Goal: Transaction & Acquisition: Purchase product/service

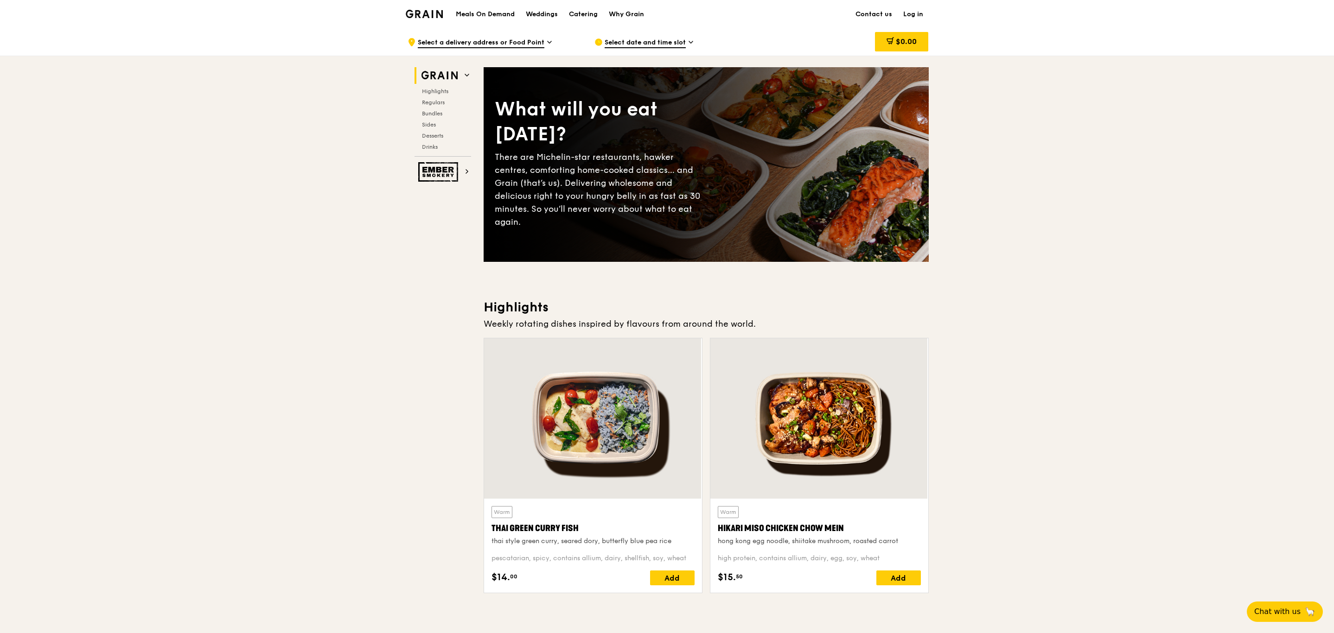
click at [582, 14] on link "Log in" at bounding box center [913, 14] width 31 height 28
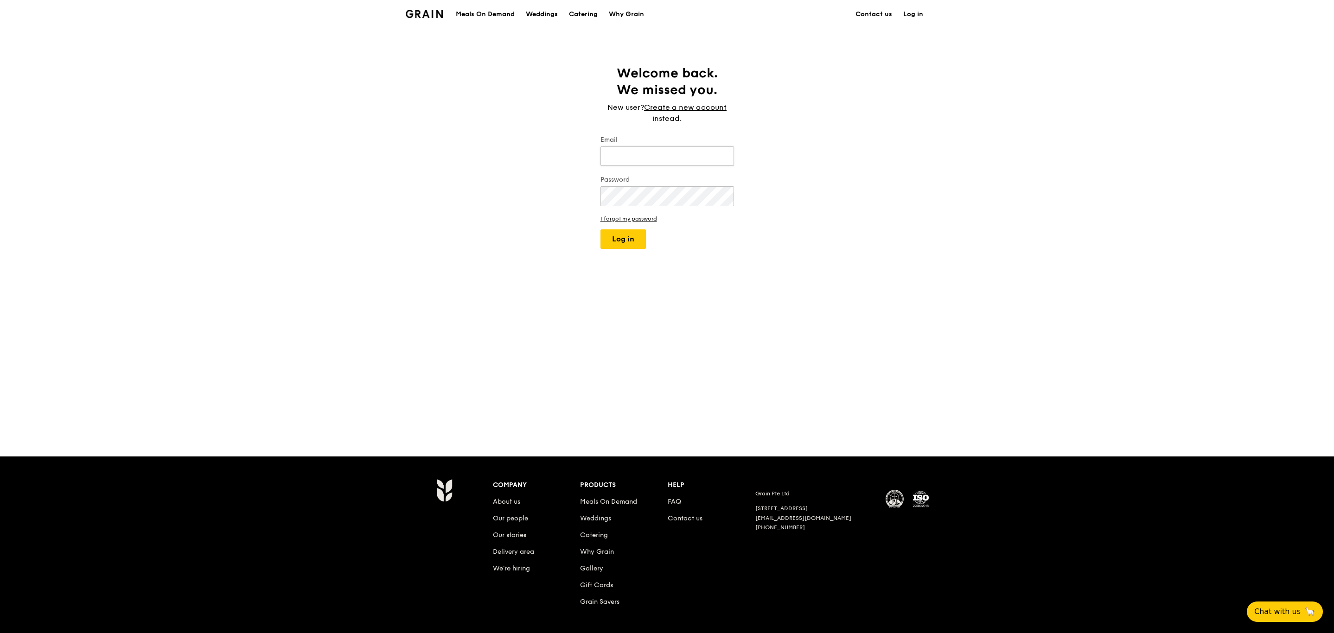
click at [582, 156] on input "Email" at bounding box center [667, 155] width 134 height 19
type input "[PERSON_NAME][EMAIL_ADDRESS][PERSON_NAME][DOMAIN_NAME]"
click at [582, 223] on button "Log in" at bounding box center [622, 238] width 45 height 19
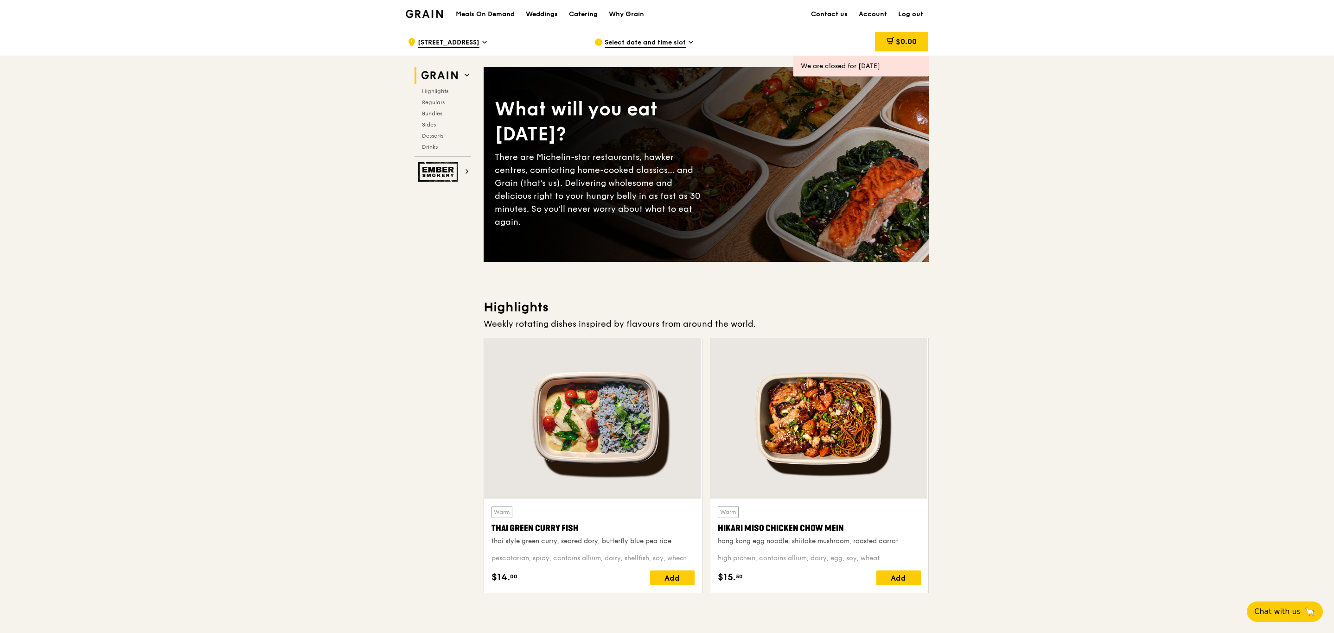
click at [582, 223] on div at bounding box center [593, 418] width 218 height 160
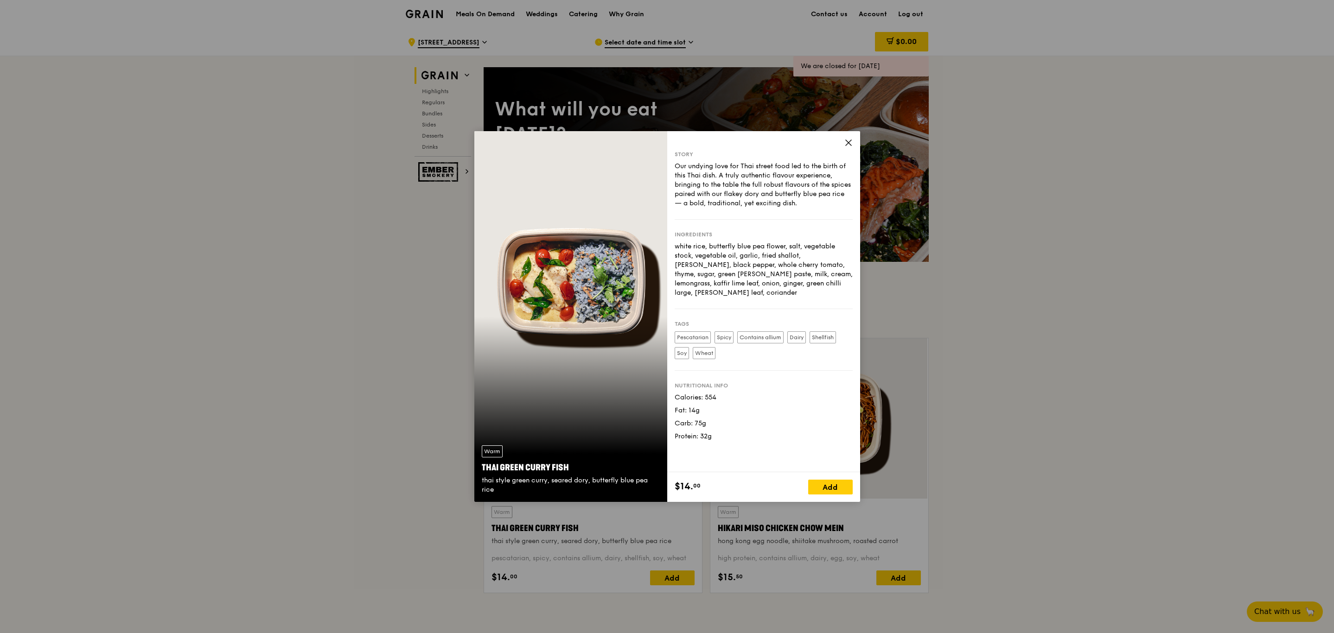
click at [582, 223] on div "Add" at bounding box center [830, 487] width 45 height 15
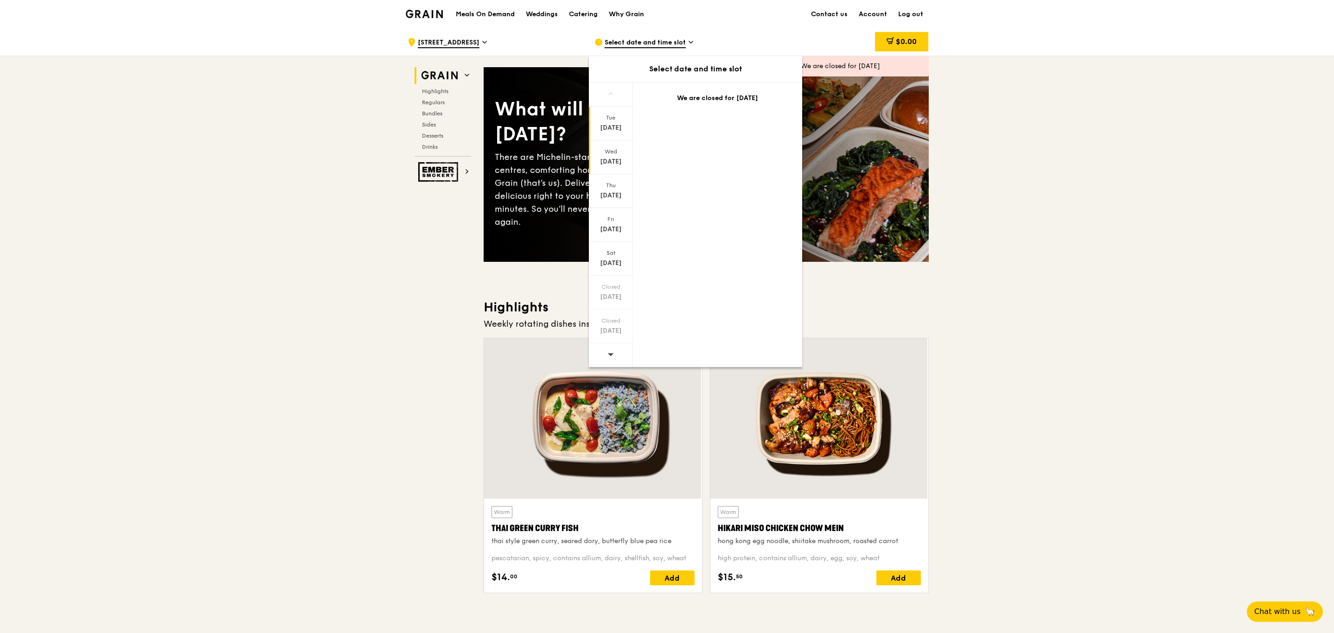
click at [582, 161] on div "[DATE]" at bounding box center [610, 161] width 41 height 9
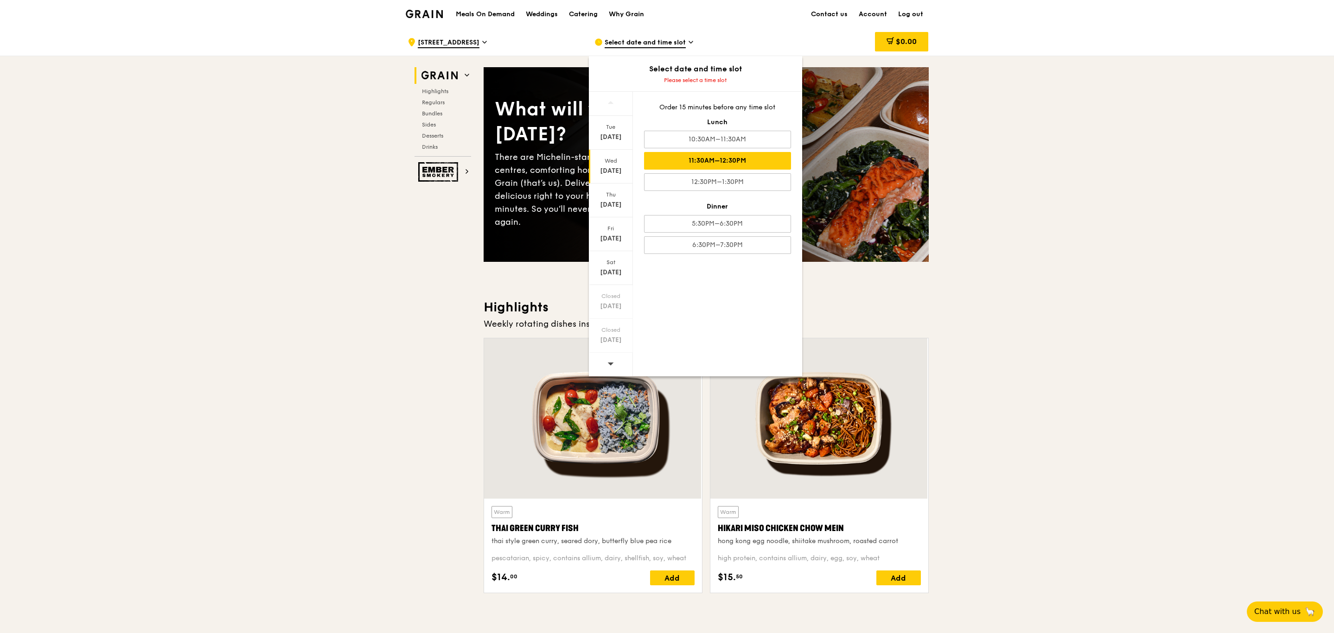
click at [582, 159] on div "11:30AM–12:30PM" at bounding box center [717, 161] width 147 height 18
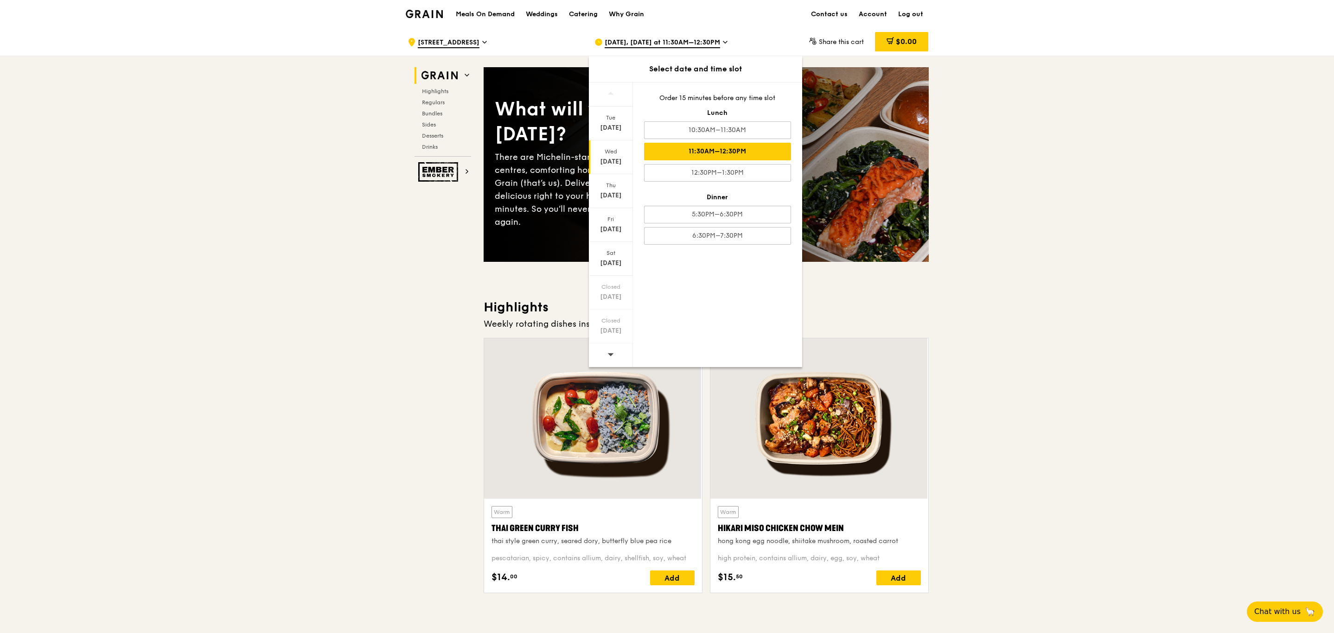
click at [582, 154] on div "11:30AM–12:30PM" at bounding box center [717, 152] width 147 height 18
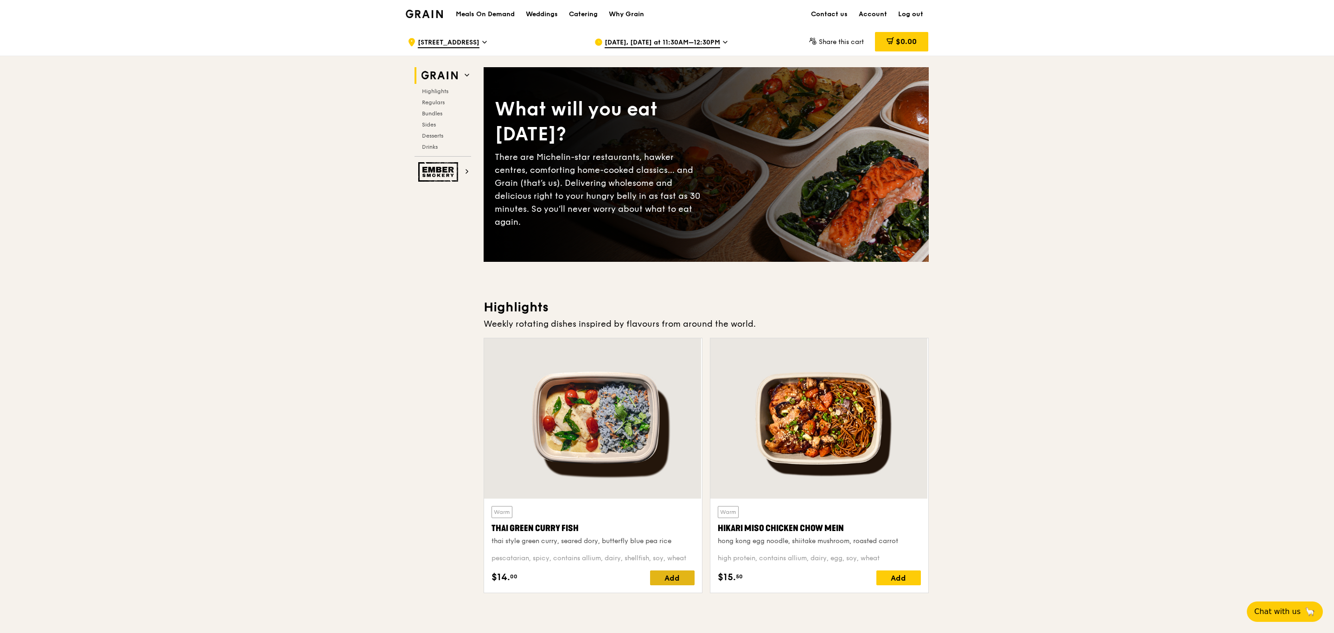
click at [582, 223] on div "Add" at bounding box center [672, 578] width 45 height 15
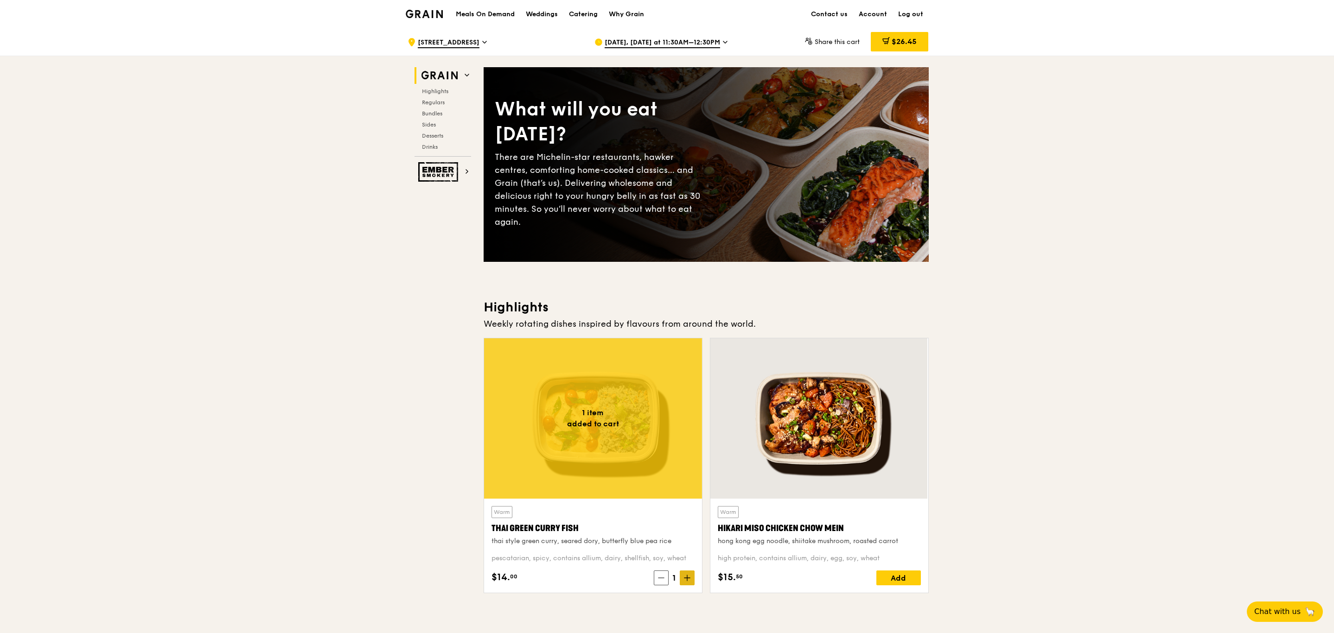
click at [582, 223] on icon at bounding box center [687, 578] width 6 height 6
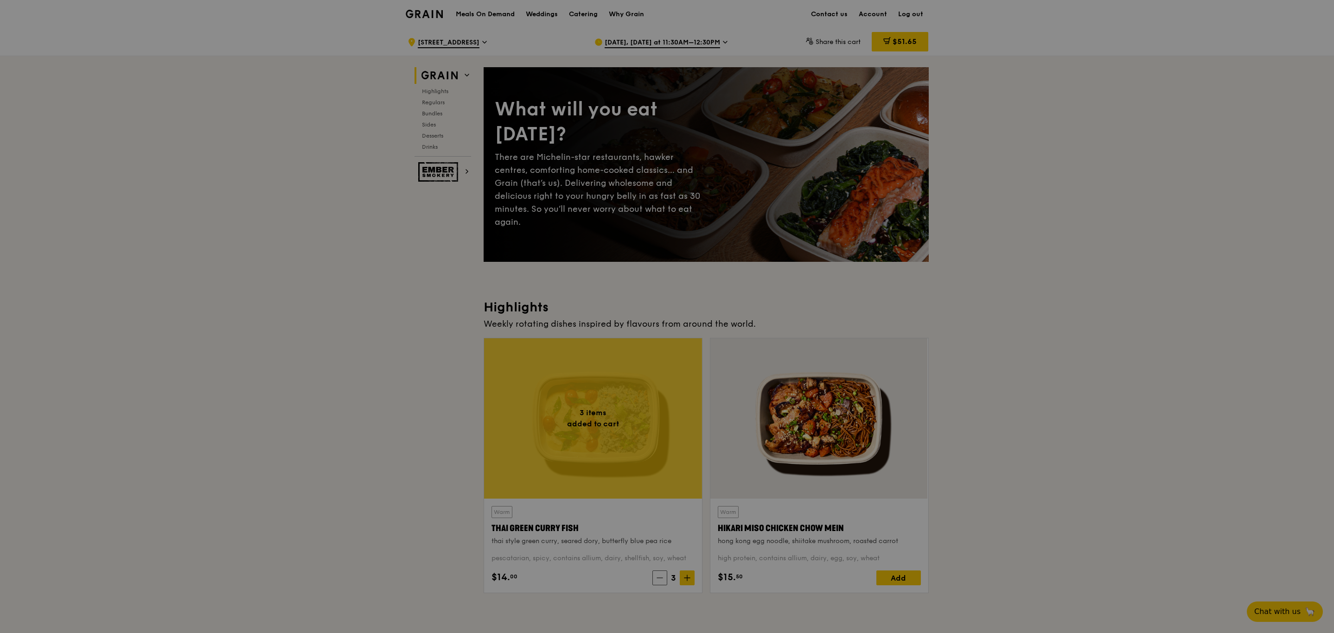
click at [582, 223] on div at bounding box center [667, 316] width 1334 height 633
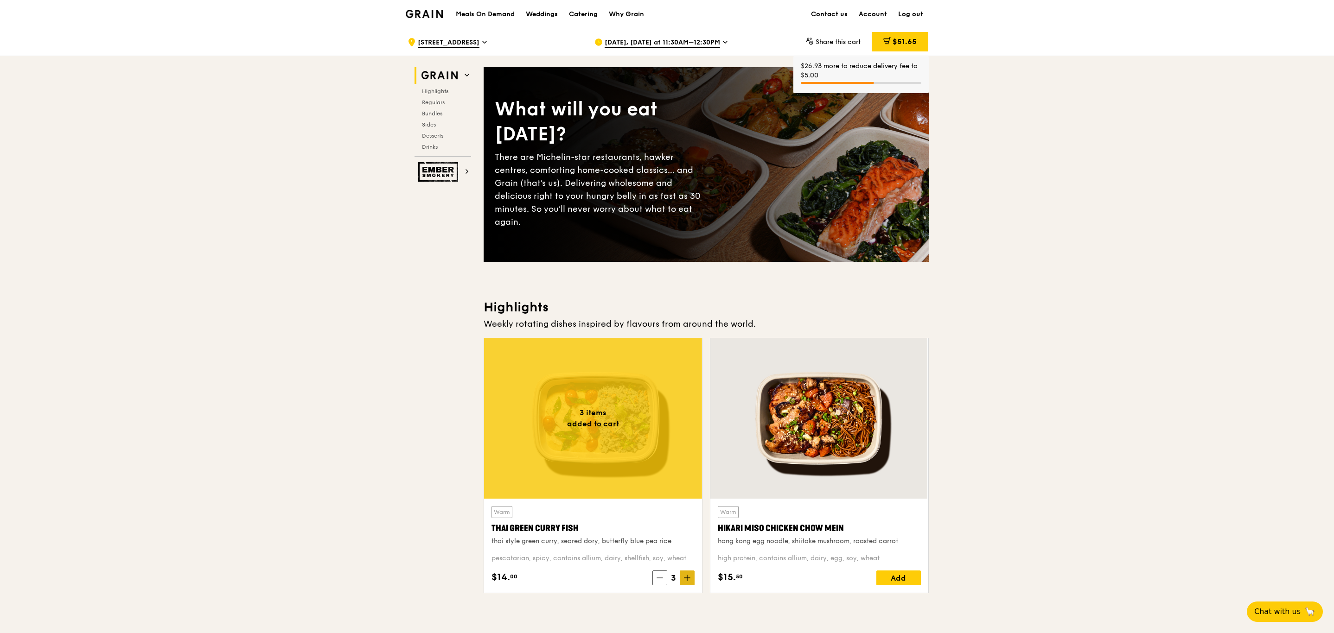
click at [582, 223] on span at bounding box center [687, 578] width 15 height 15
click at [582, 223] on div "Add" at bounding box center [898, 578] width 45 height 15
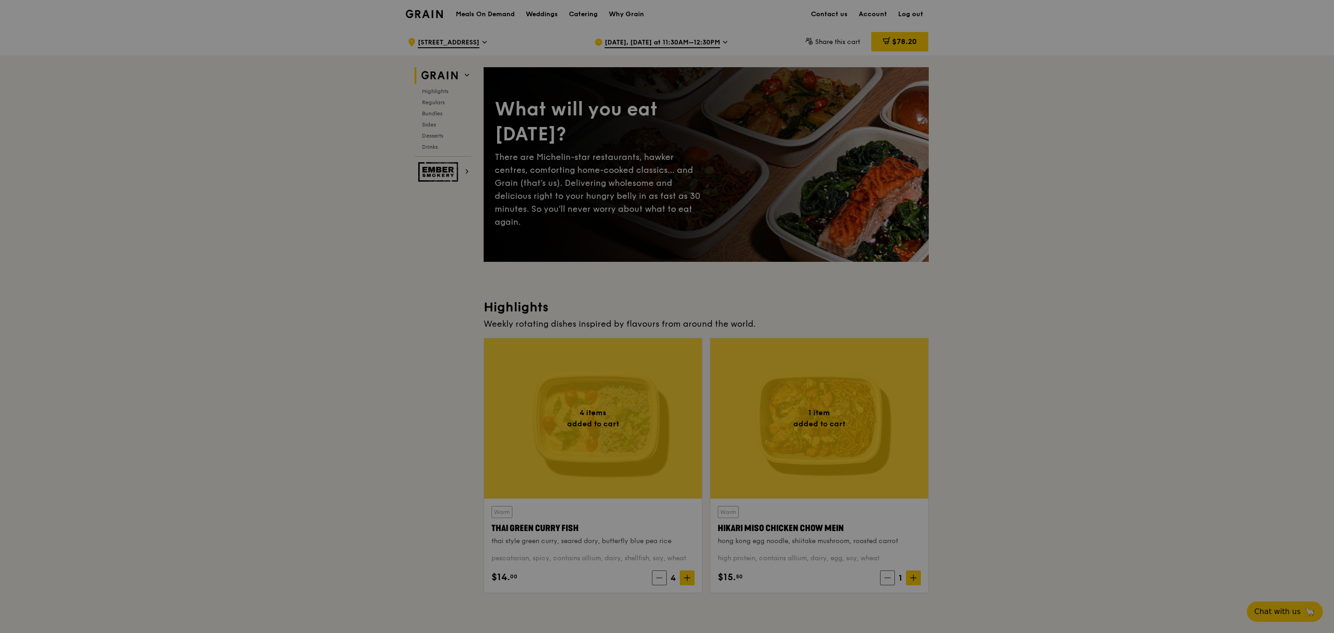
click at [582, 223] on div at bounding box center [667, 316] width 1334 height 633
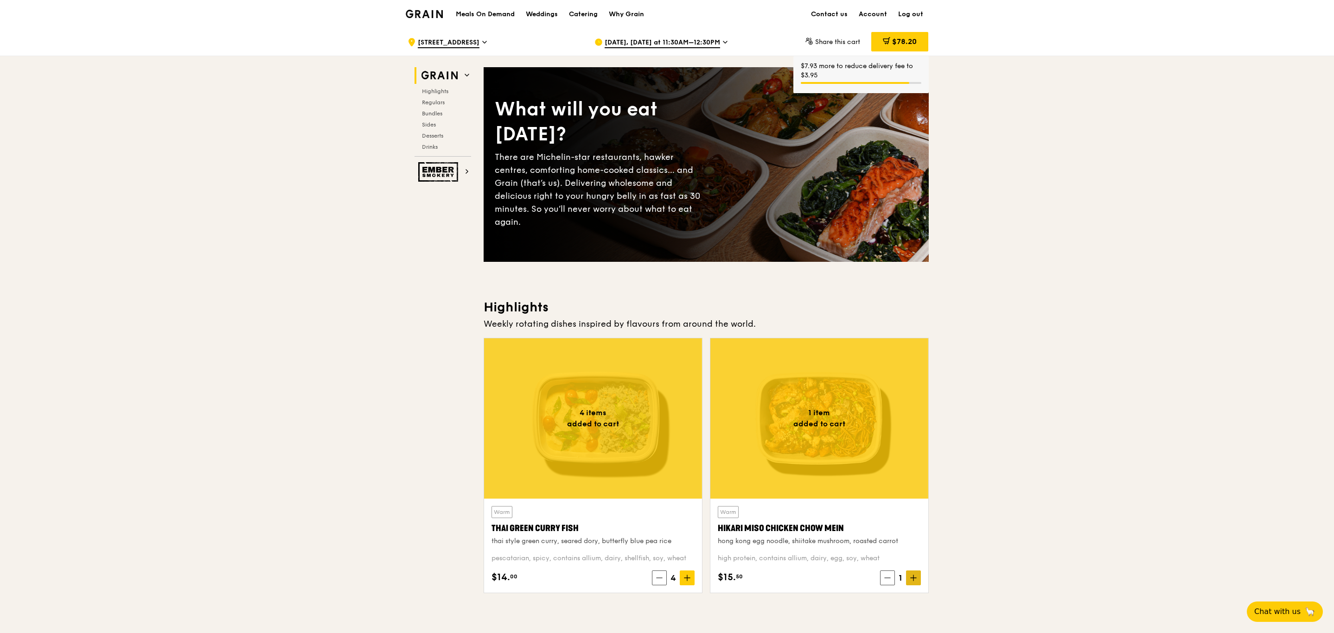
click at [582, 223] on icon at bounding box center [913, 578] width 0 height 6
click at [582, 223] on icon at bounding box center [913, 578] width 6 height 0
click at [582, 223] on icon at bounding box center [913, 578] width 6 height 6
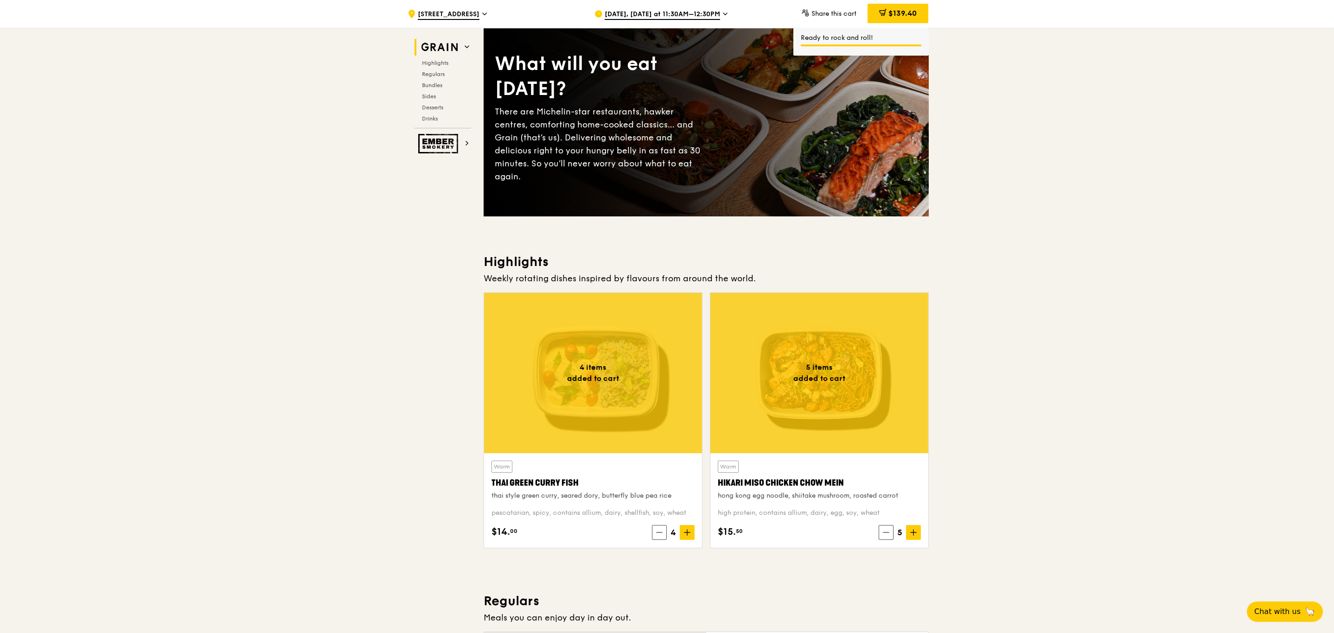
scroll to position [70, 0]
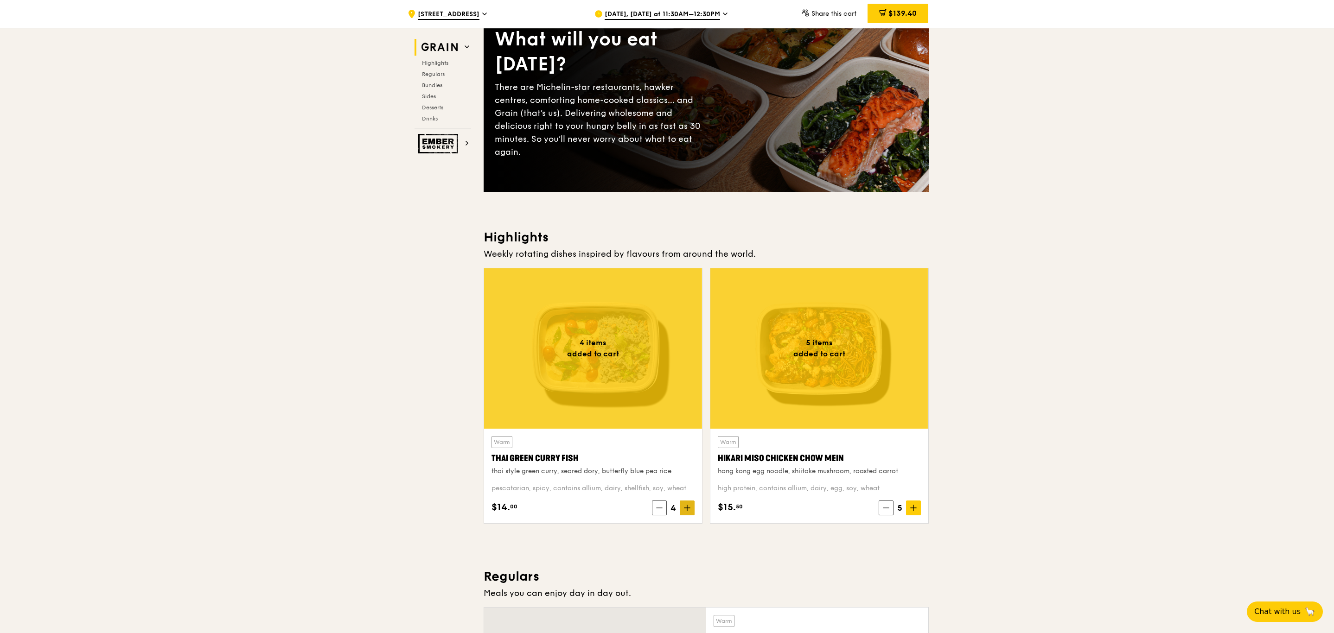
click at [582, 223] on icon at bounding box center [687, 508] width 6 height 6
click at [582, 223] on icon at bounding box center [913, 508] width 6 height 6
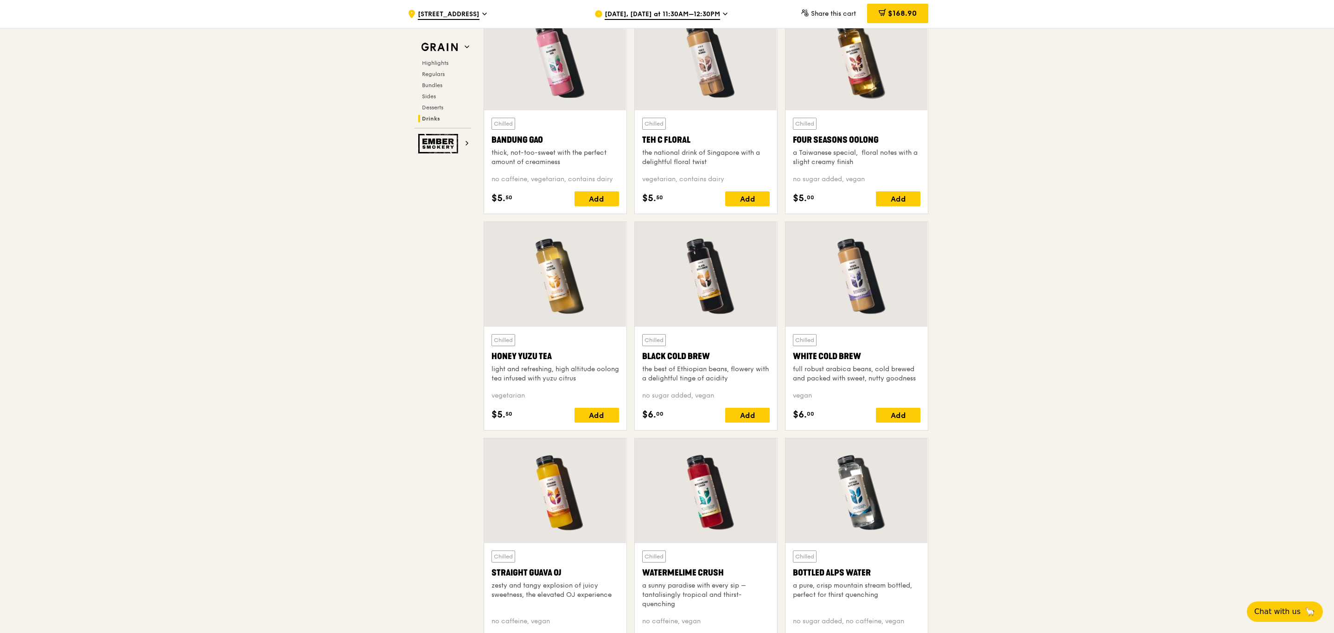
scroll to position [3338, 0]
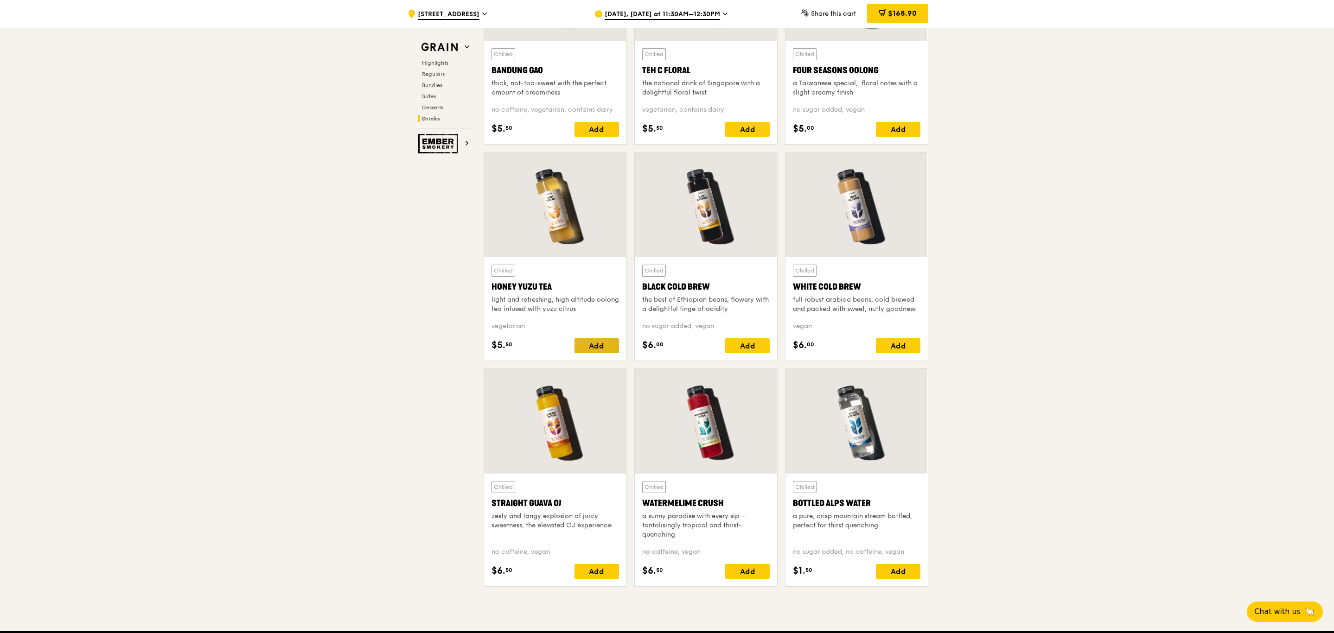
click at [582, 223] on div "Add" at bounding box center [596, 345] width 45 height 15
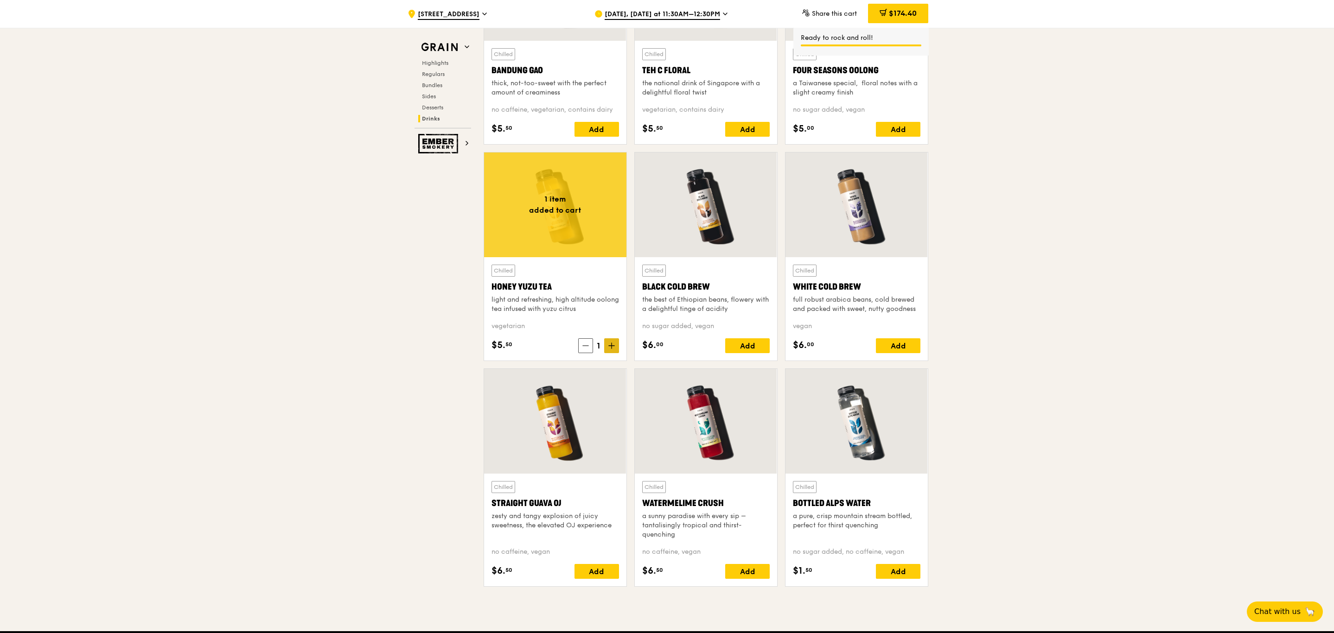
click at [582, 223] on icon at bounding box center [611, 346] width 6 height 6
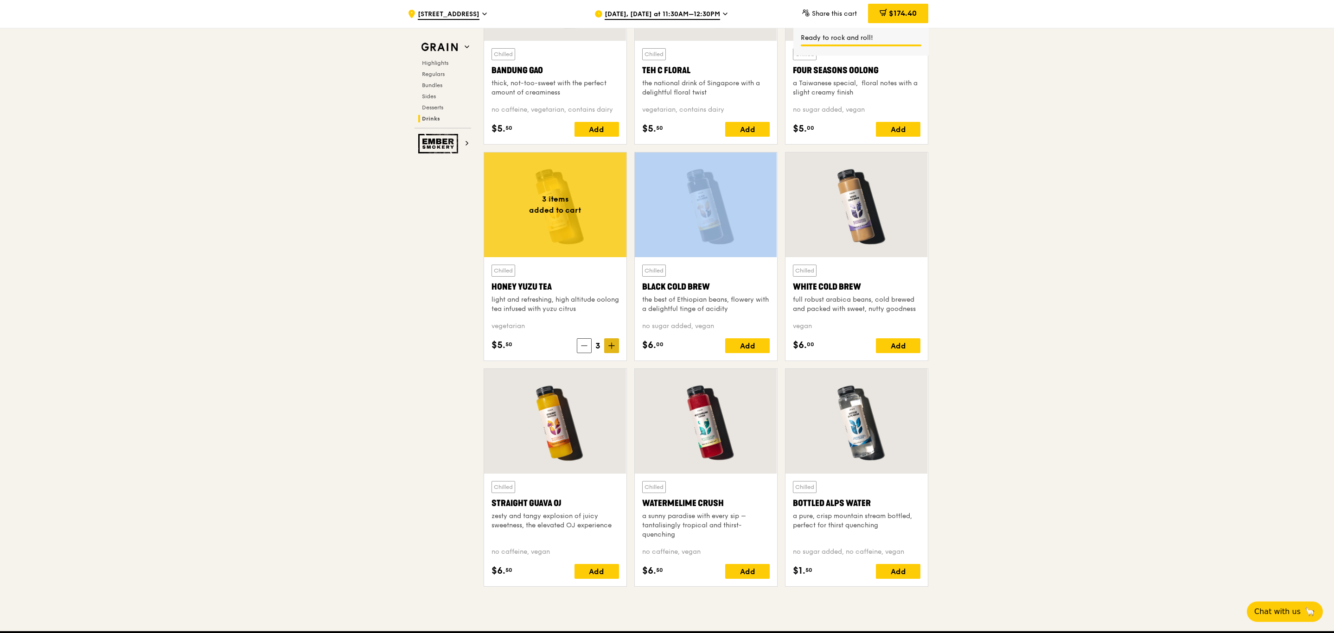
click at [582, 223] on icon at bounding box center [611, 346] width 6 height 6
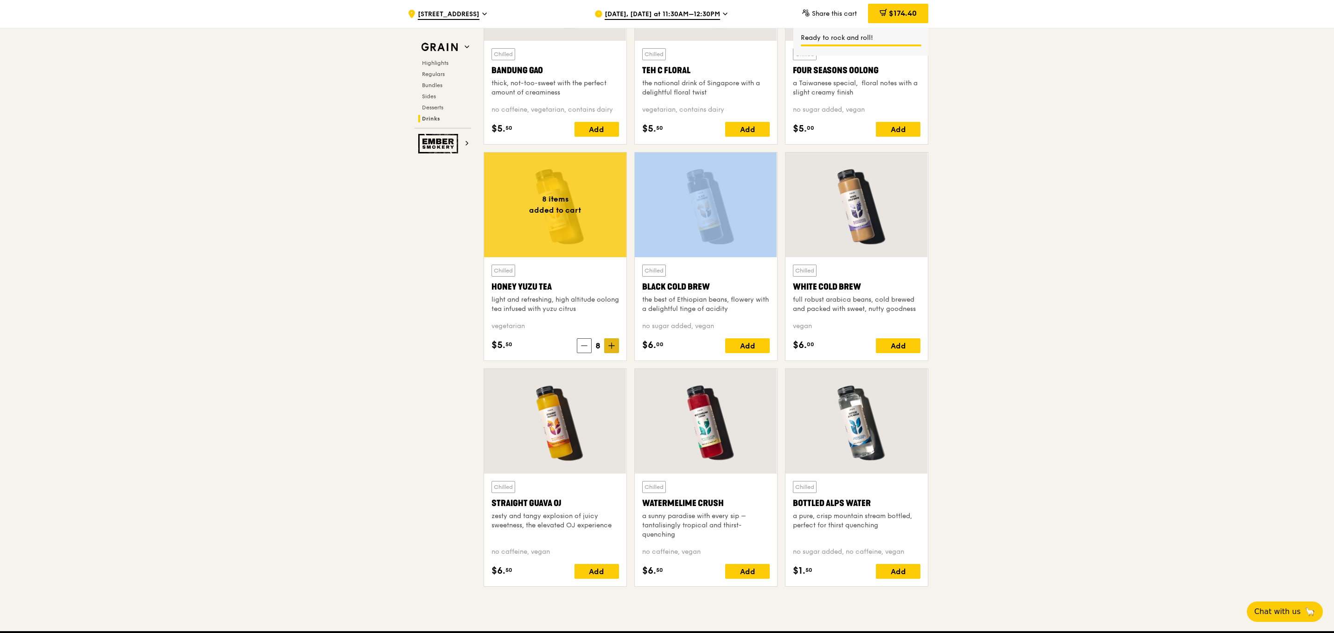
click at [582, 223] on icon at bounding box center [611, 346] width 6 height 6
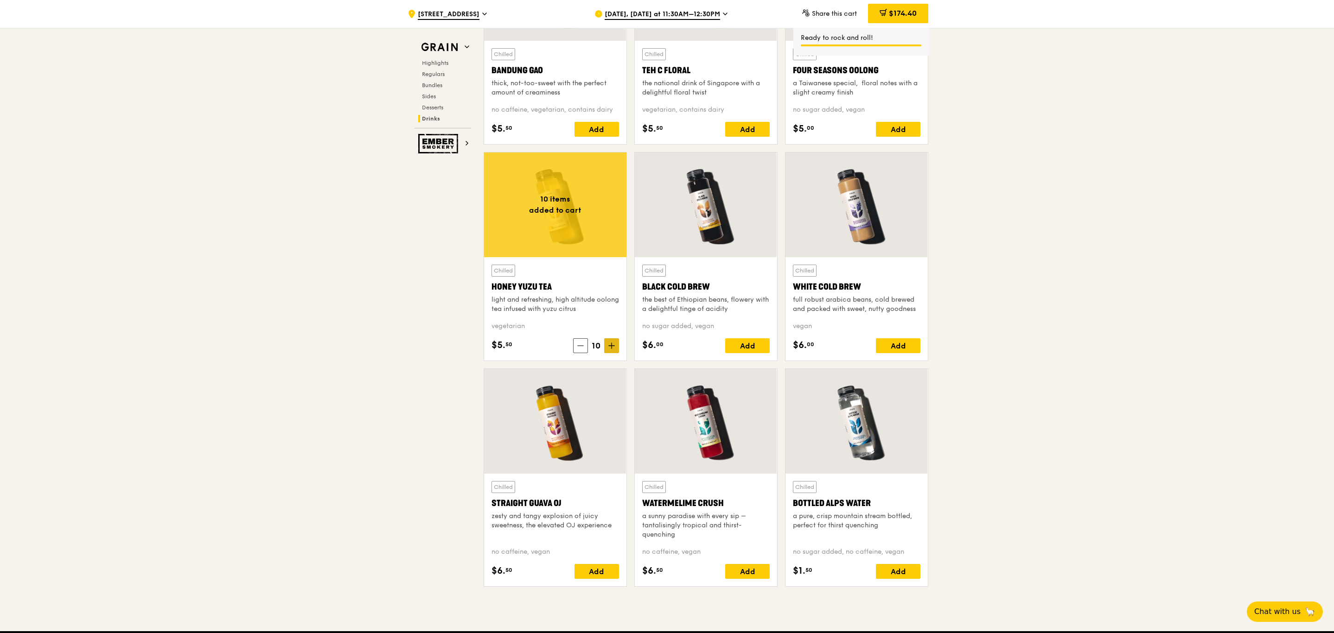
click at [582, 223] on icon at bounding box center [611, 346] width 6 height 6
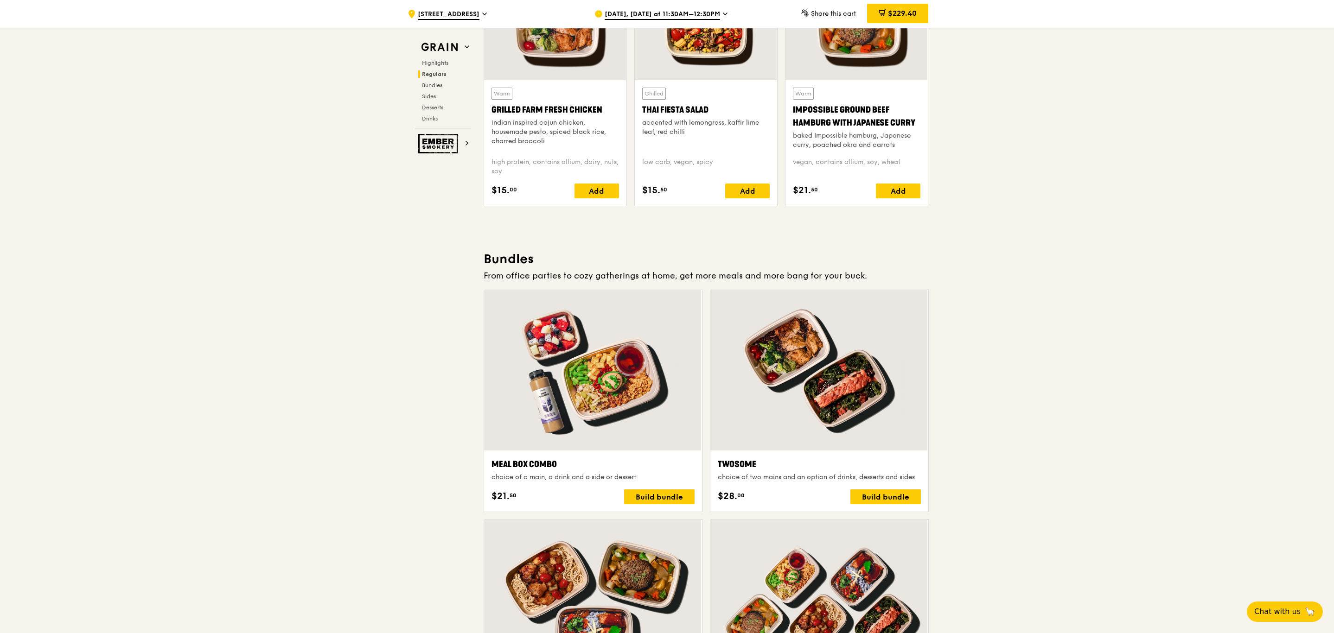
scroll to position [695, 0]
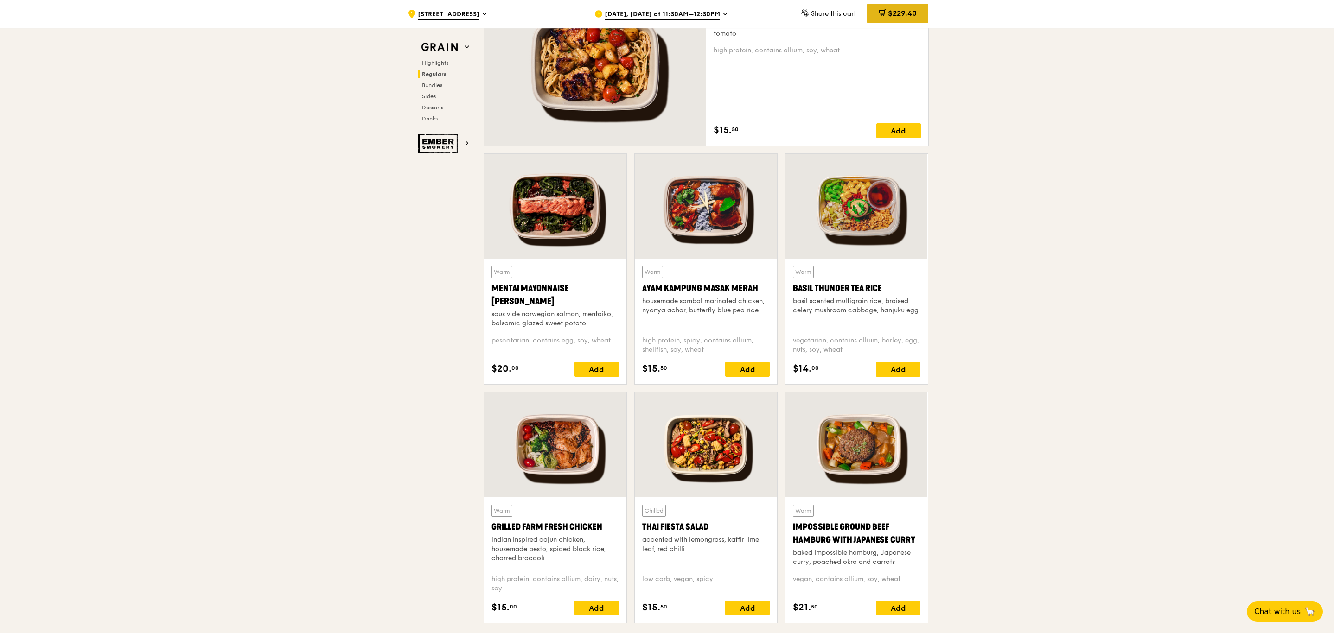
click at [582, 14] on span "$229.40" at bounding box center [902, 13] width 29 height 9
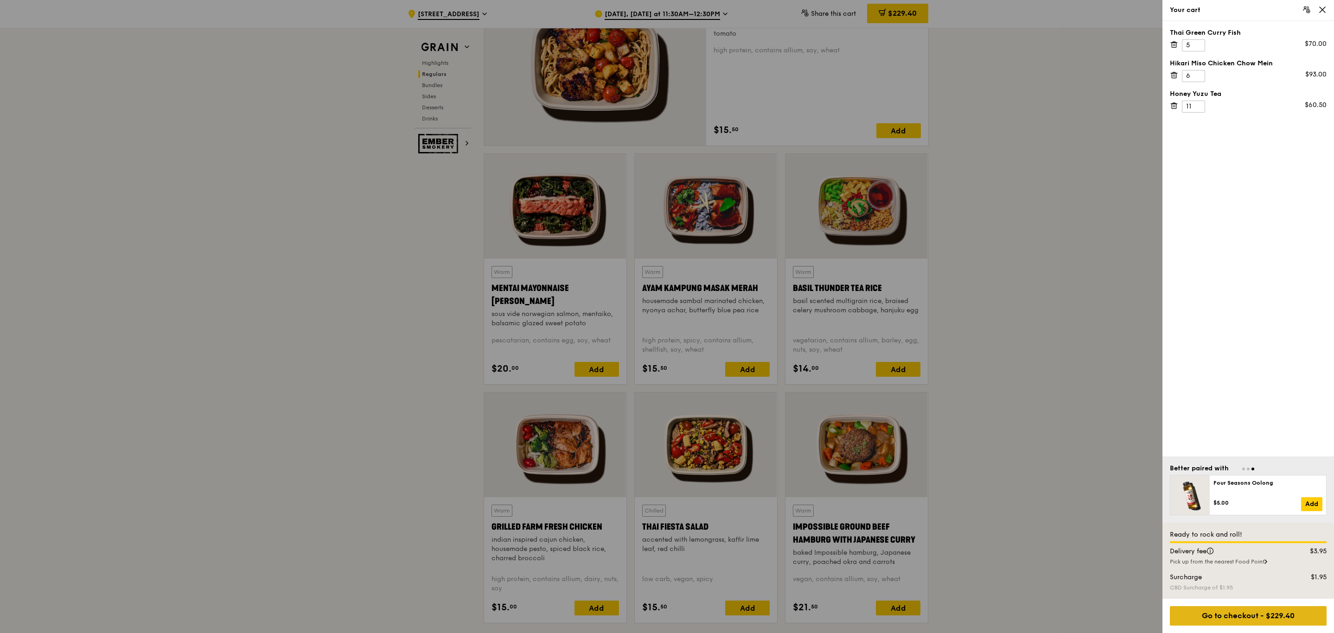
click at [582, 223] on div "Go to checkout - $229.40" at bounding box center [1248, 615] width 157 height 19
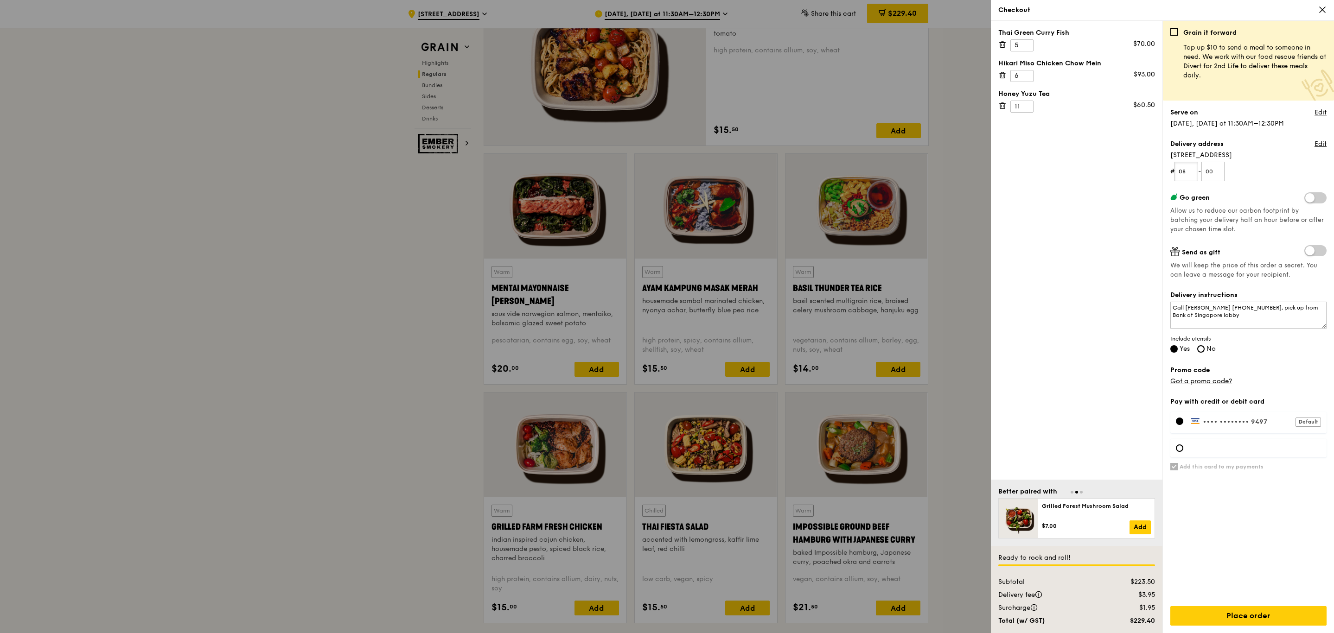
click at [582, 174] on input "08" at bounding box center [1186, 171] width 24 height 19
type input "01"
click at [582, 223] on input "Place order" at bounding box center [1248, 615] width 156 height 19
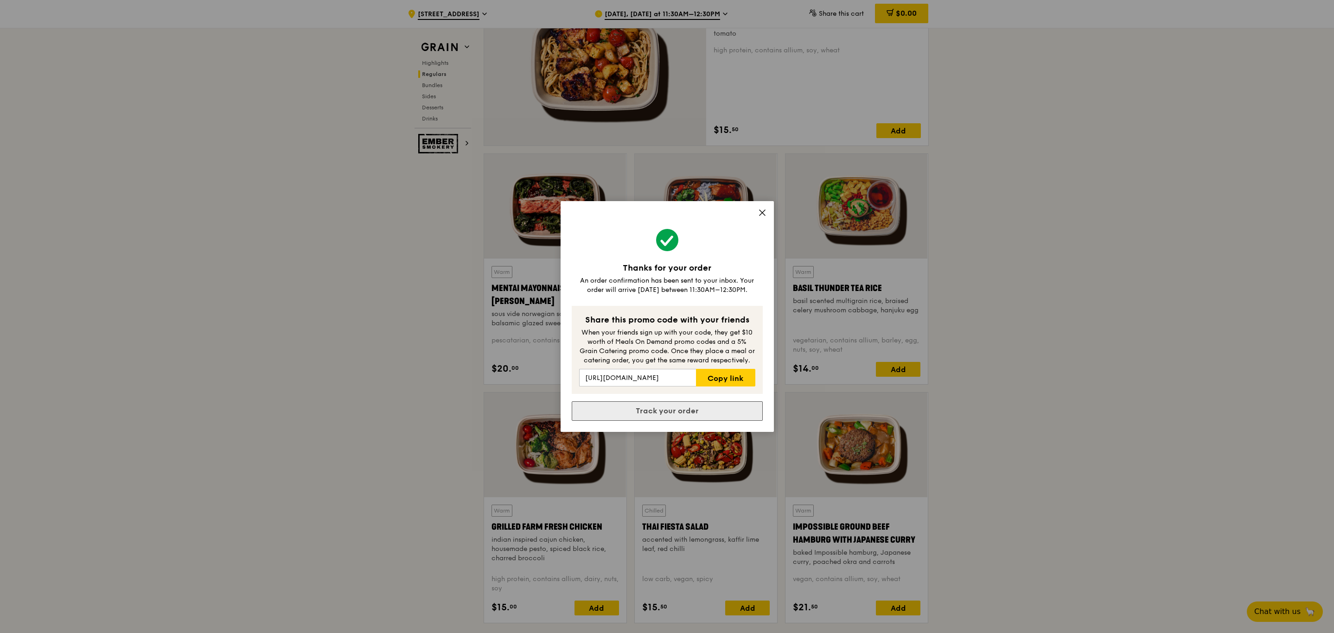
click at [582, 223] on link "Track your order" at bounding box center [667, 410] width 191 height 19
